Goal: Transaction & Acquisition: Purchase product/service

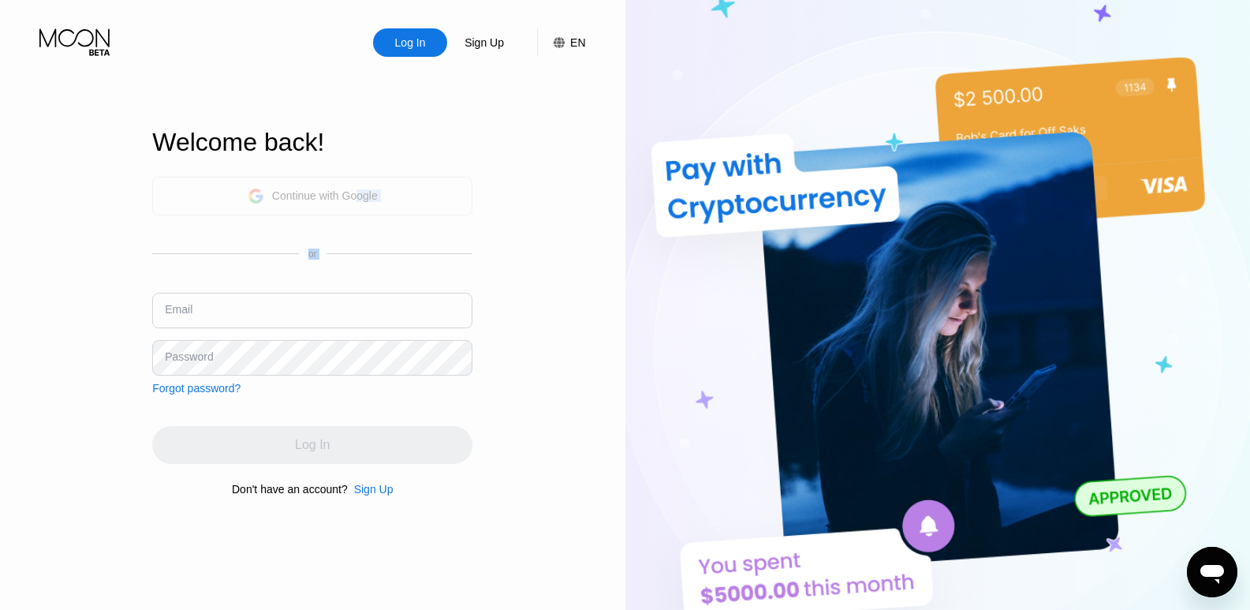
drag, startPoint x: 355, startPoint y: 197, endPoint x: 335, endPoint y: 306, distance: 110.6
click at [361, 277] on div "Continue with Google or Email Password Forgot password?" at bounding box center [312, 286] width 320 height 218
click at [327, 322] on input "text" at bounding box center [312, 310] width 320 height 35
click at [348, 195] on div "Continue with Google" at bounding box center [325, 195] width 106 height 13
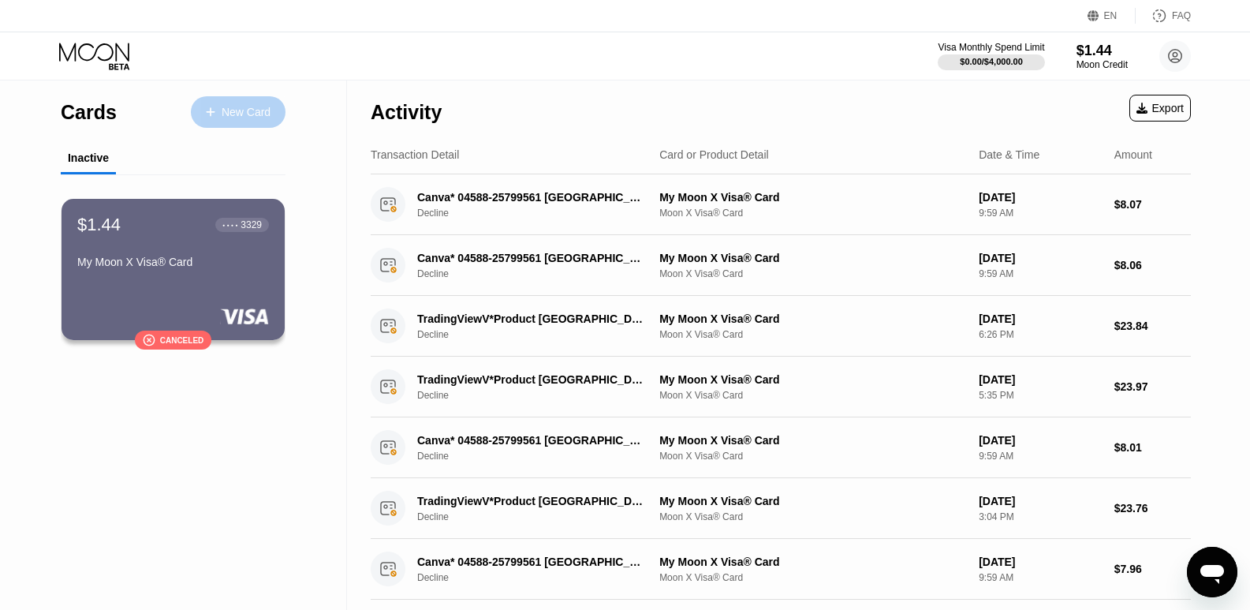
click at [222, 117] on div "New Card" at bounding box center [246, 112] width 49 height 13
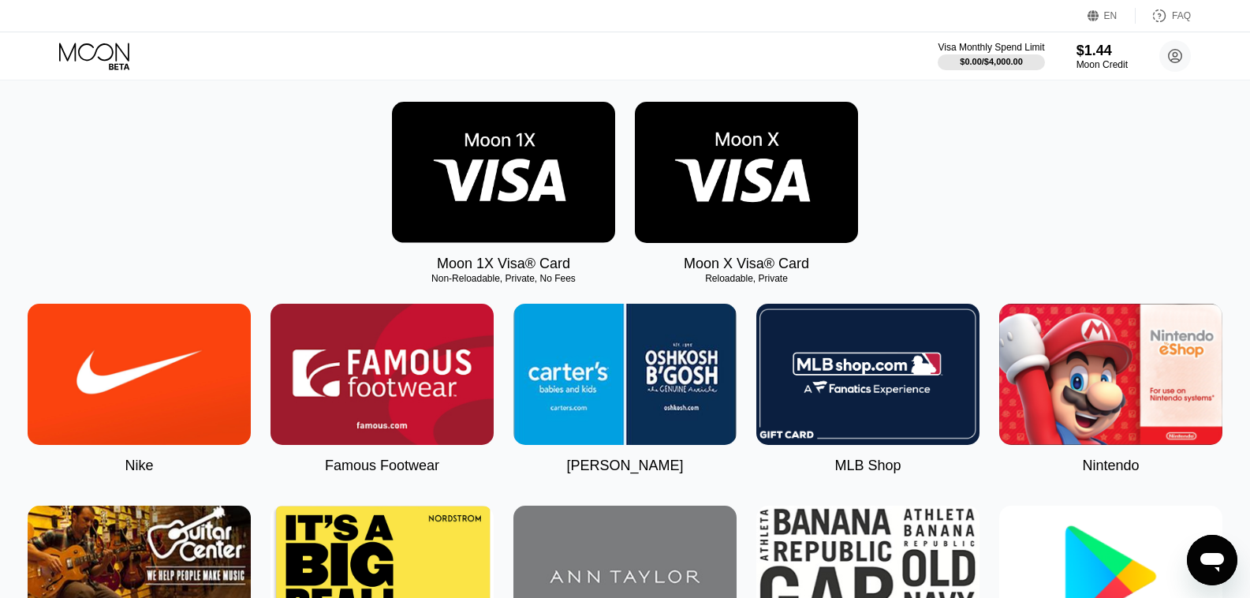
scroll to position [237, 0]
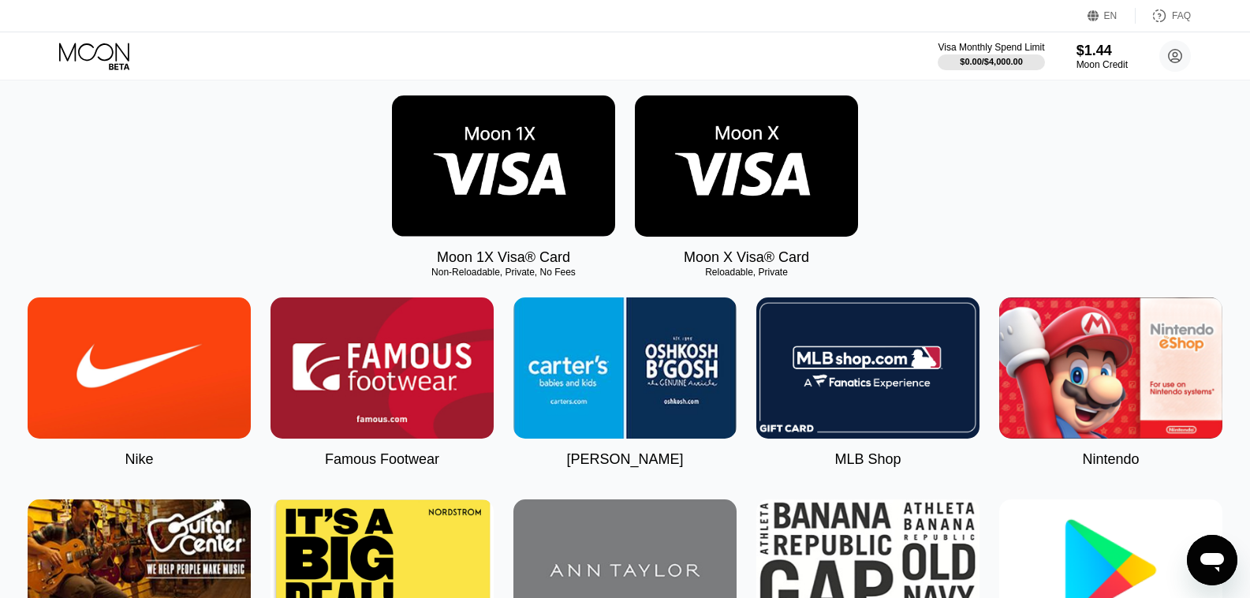
click at [528, 157] on img at bounding box center [503, 165] width 223 height 141
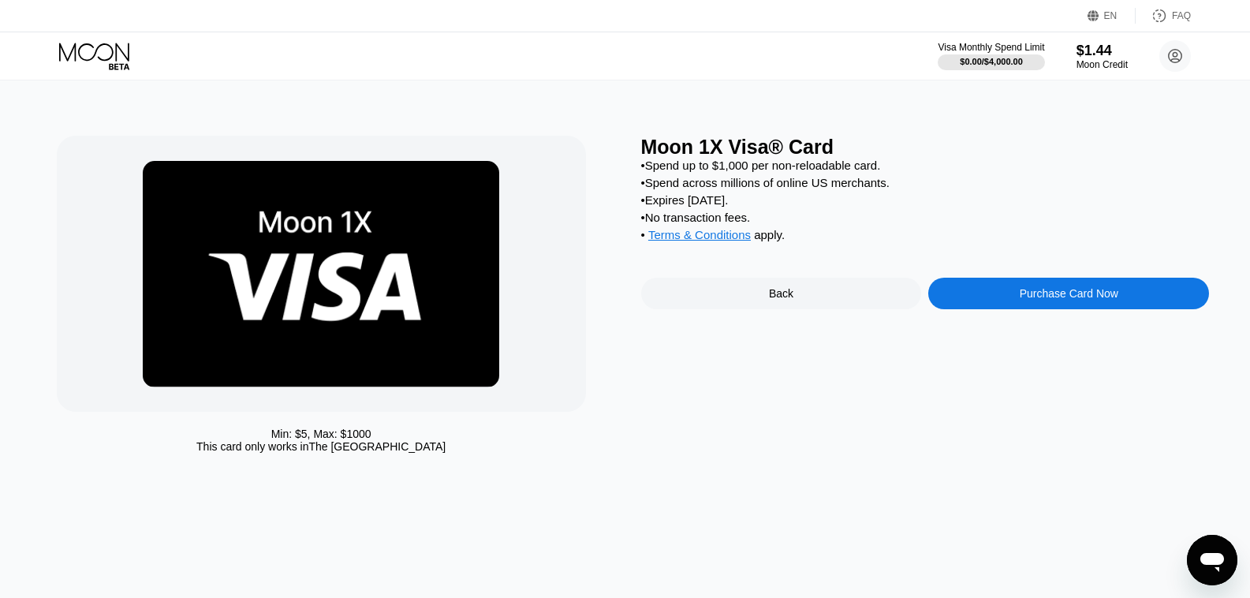
click at [1021, 300] on div "Purchase Card Now" at bounding box center [1069, 293] width 99 height 13
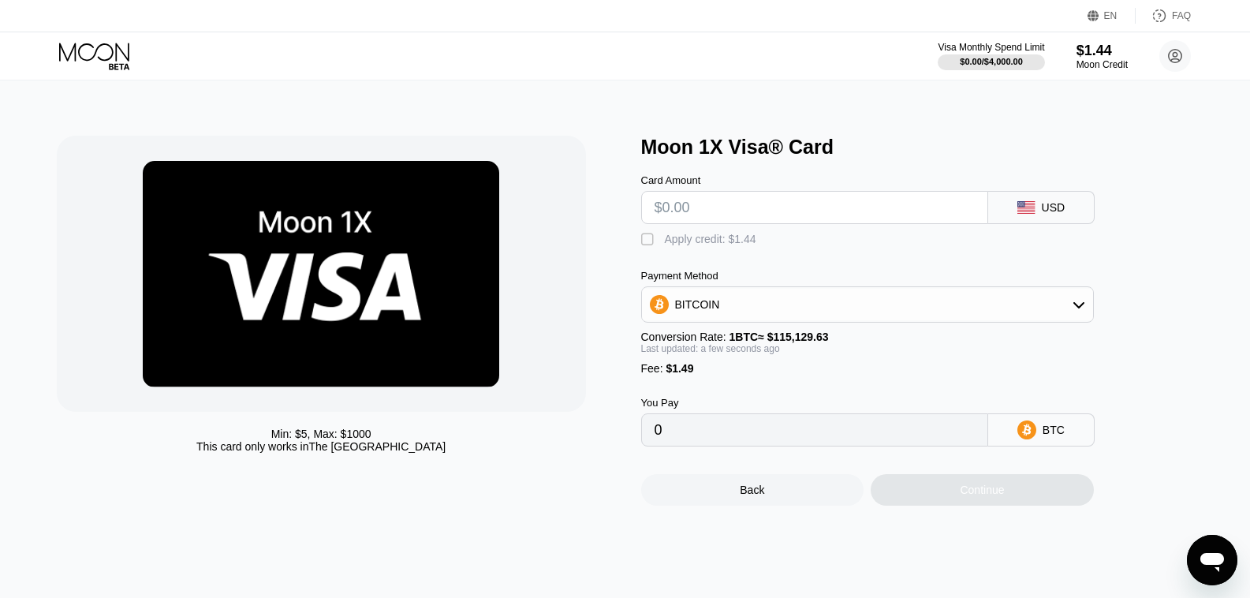
click at [777, 206] on input "text" at bounding box center [815, 208] width 320 height 32
click at [687, 245] on div "Apply credit: $1.44" at bounding box center [710, 239] width 91 height 13
click at [751, 319] on div "BITCOIN" at bounding box center [867, 305] width 451 height 32
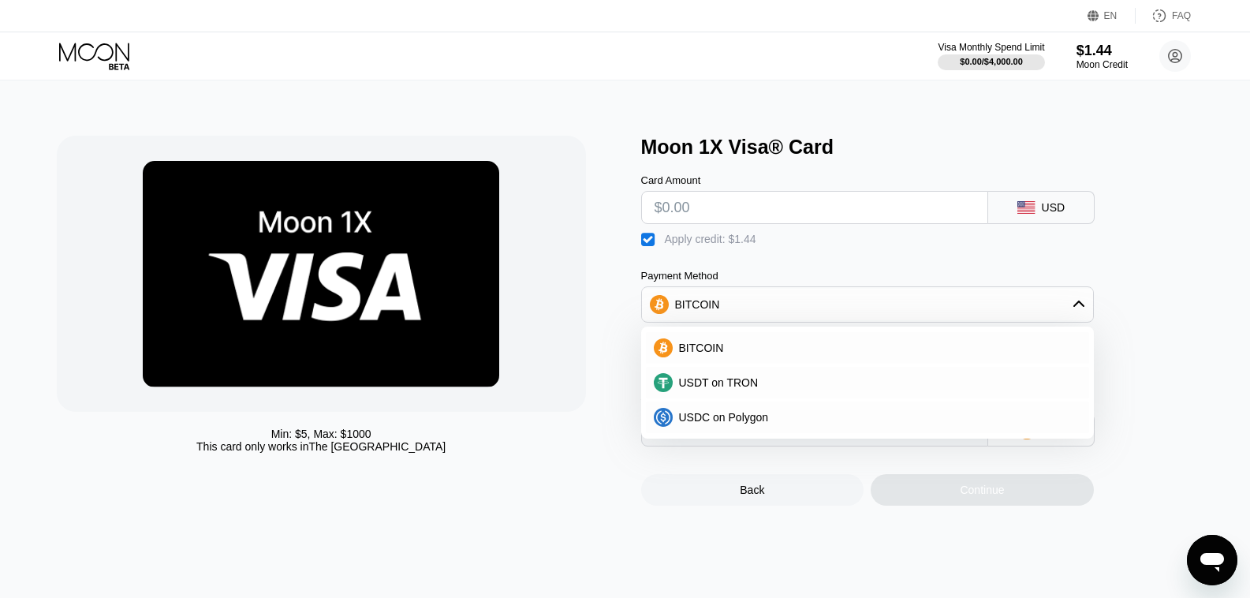
click at [751, 319] on div "BITCOIN" at bounding box center [867, 305] width 451 height 32
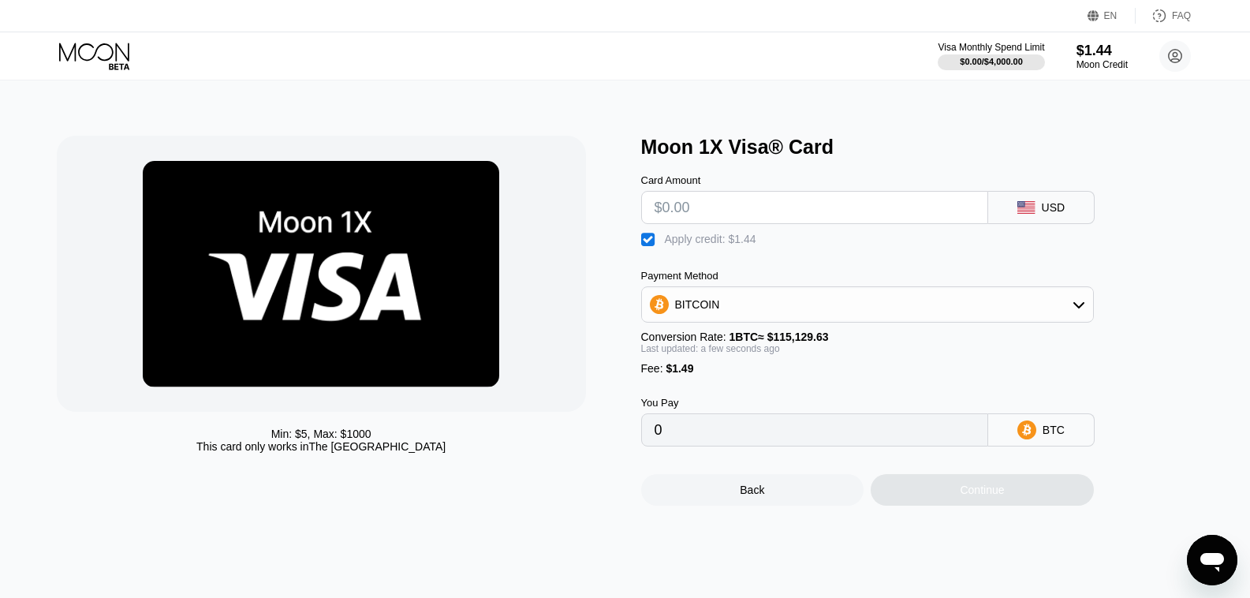
click at [713, 215] on input "text" at bounding box center [815, 208] width 320 height 32
click at [733, 201] on input "text" at bounding box center [815, 208] width 320 height 32
click at [980, 62] on div "$0.00 / $4,000.00" at bounding box center [991, 61] width 64 height 9
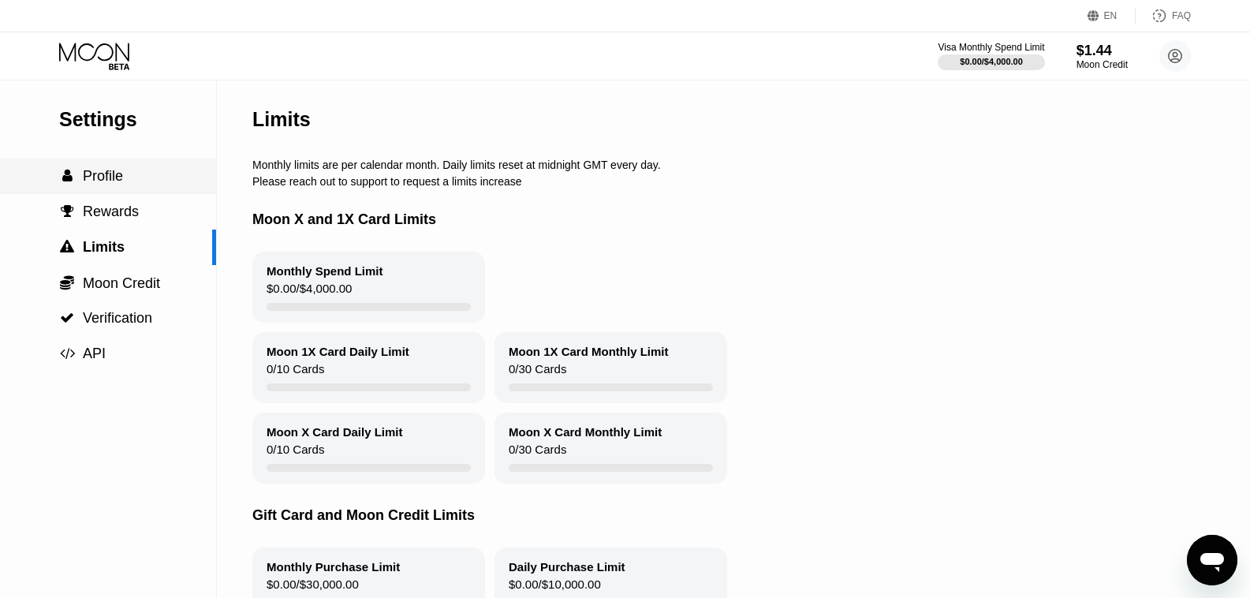
click at [150, 177] on div " Profile" at bounding box center [108, 176] width 216 height 17
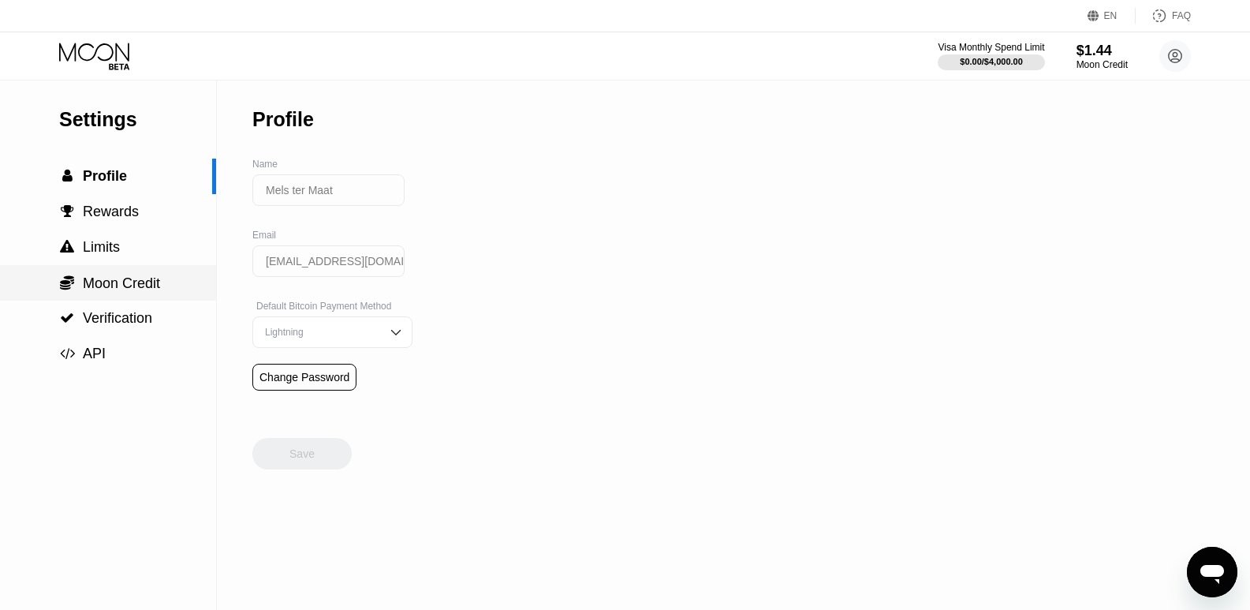
click at [151, 284] on span "Moon Credit" at bounding box center [121, 283] width 77 height 16
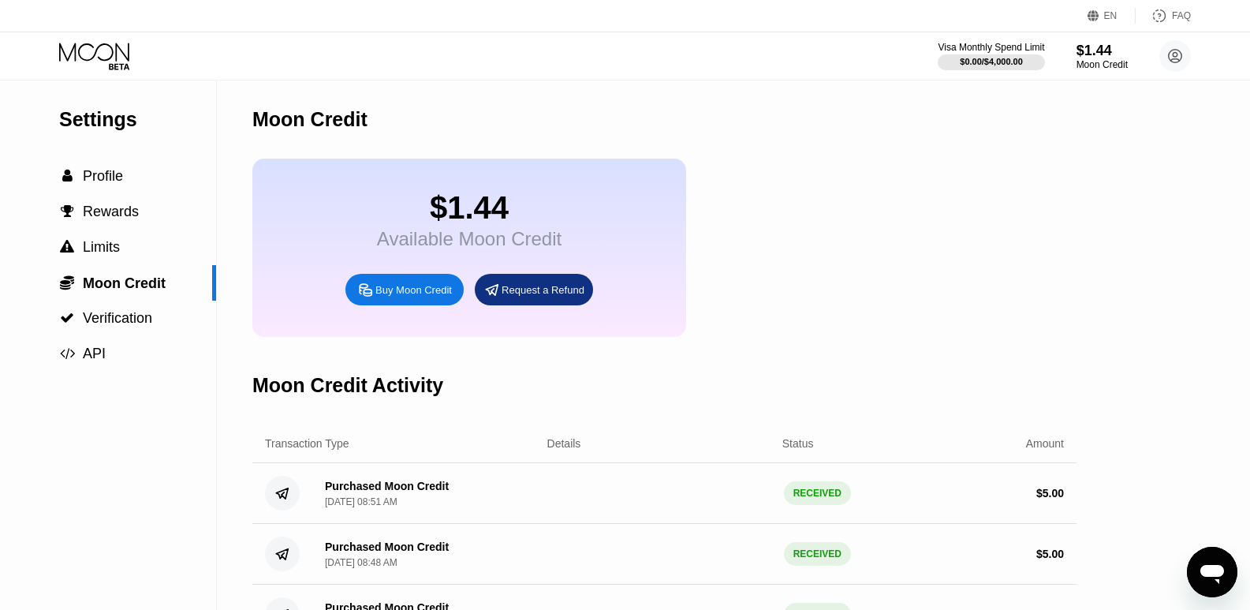
click at [163, 106] on div "Settings  Profile  Rewards  Limits  Moon Credit  Verification  API" at bounding box center [108, 225] width 216 height 291
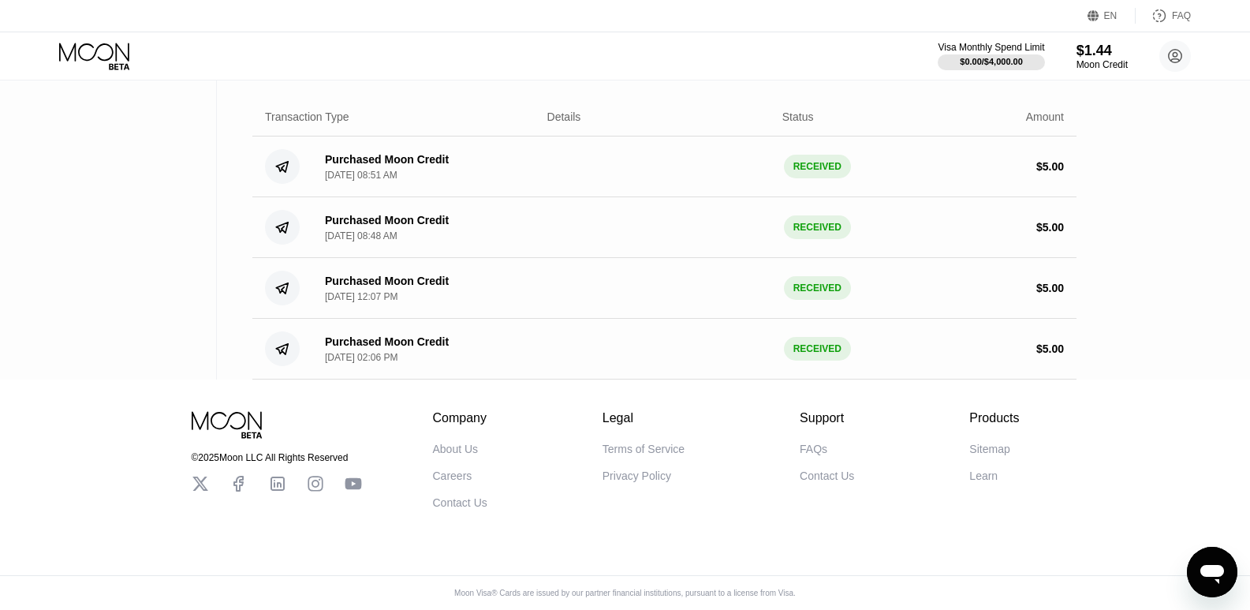
scroll to position [41, 0]
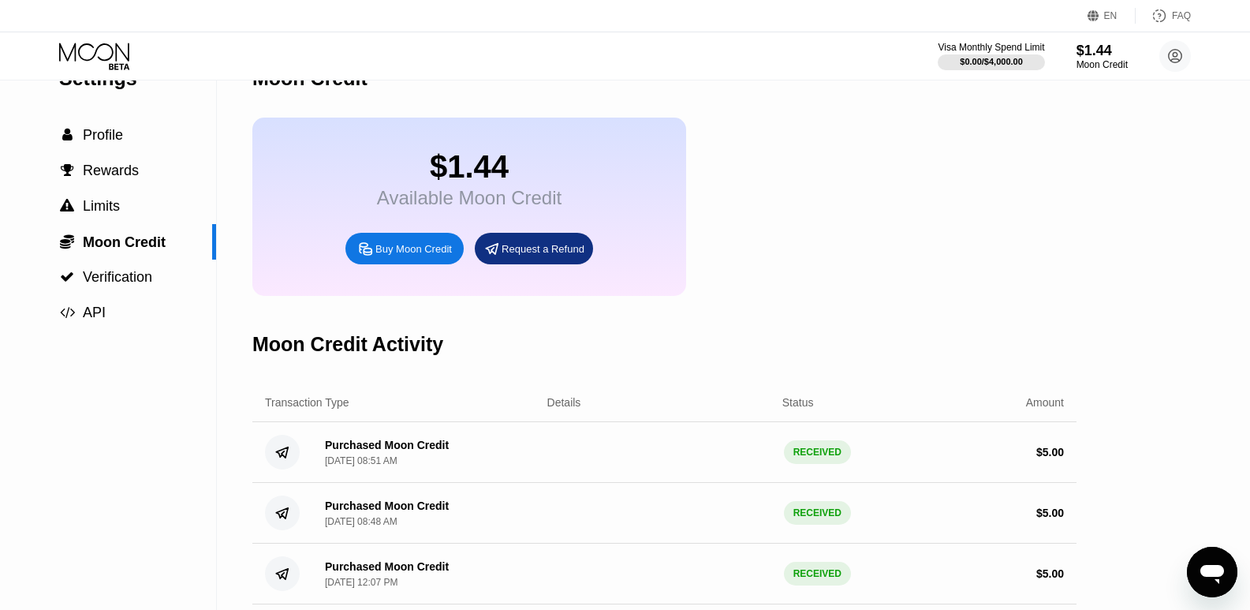
click at [106, 73] on div "Visa Monthly Spend Limit $0.00 / $4,000.00 $1.44 Moon Credit Mels ter Maat [EMA…" at bounding box center [625, 55] width 1250 height 47
click at [125, 57] on icon at bounding box center [95, 57] width 73 height 28
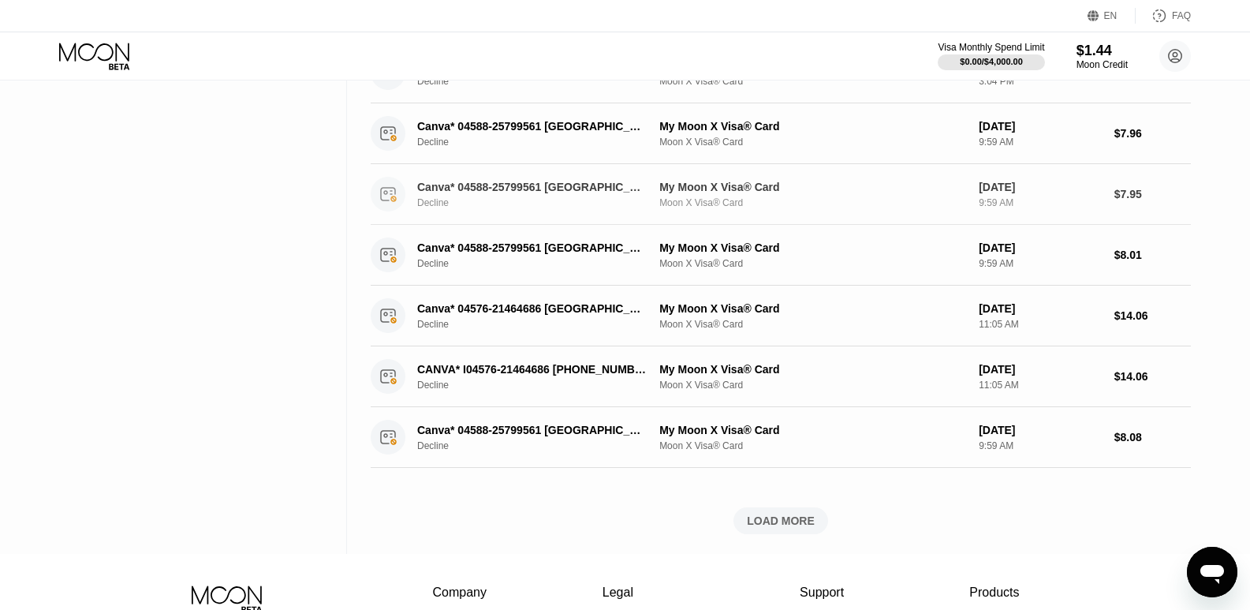
scroll to position [473, 0]
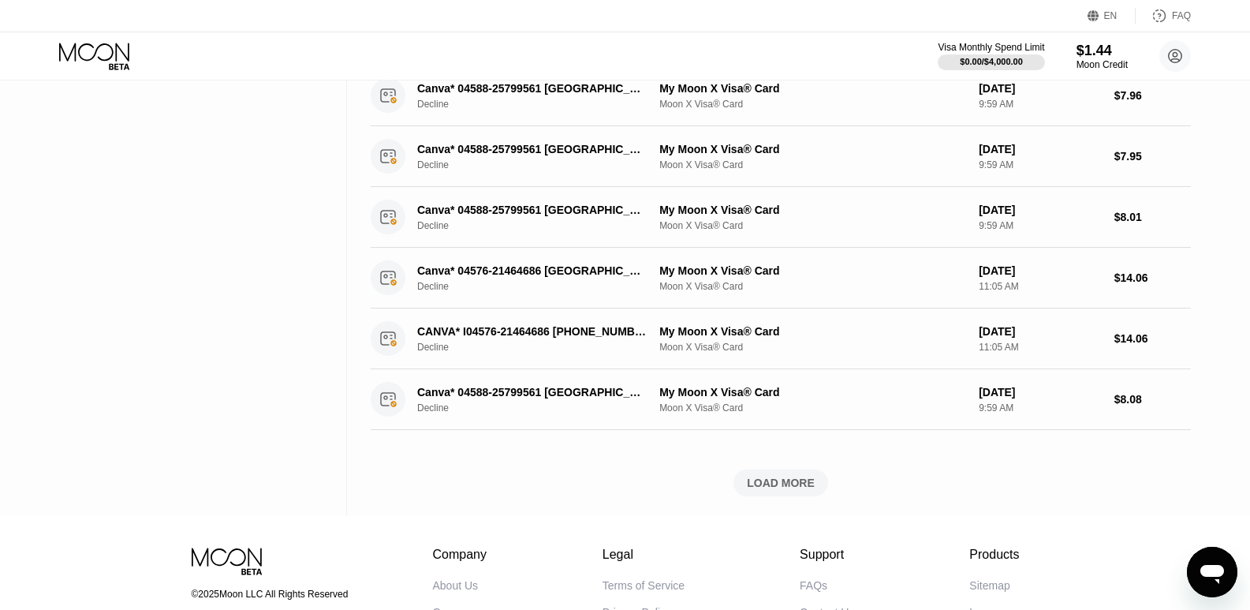
click at [797, 488] on div "LOAD MORE" at bounding box center [781, 483] width 68 height 14
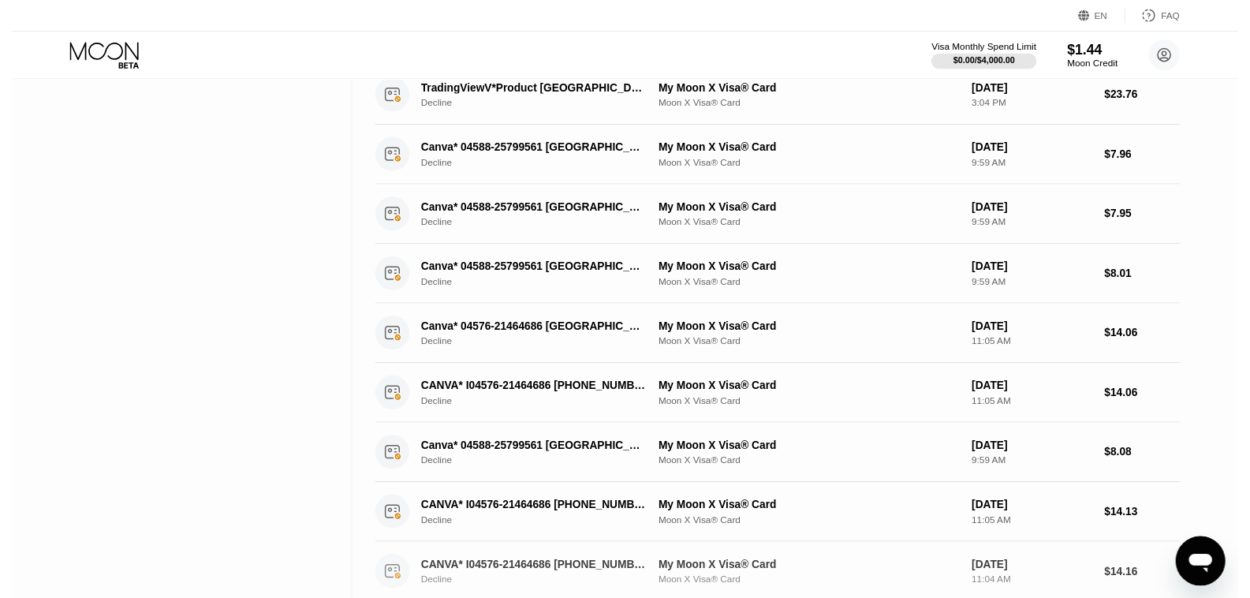
scroll to position [0, 0]
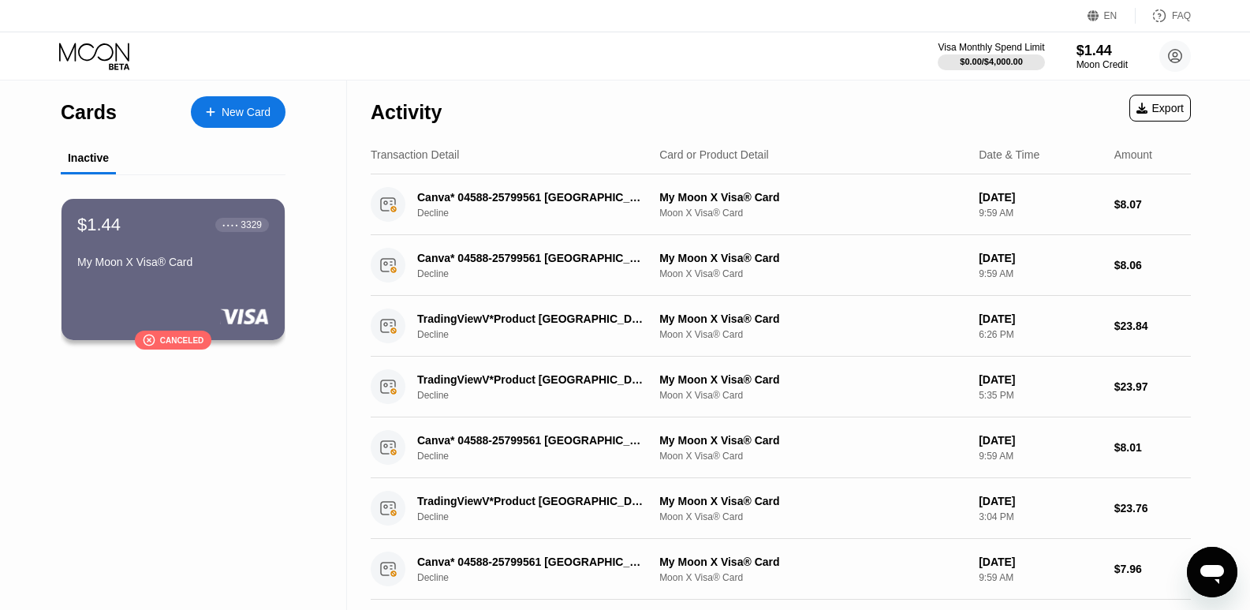
click at [236, 111] on div "New Card" at bounding box center [246, 112] width 49 height 13
